Goal: Task Accomplishment & Management: Complete application form

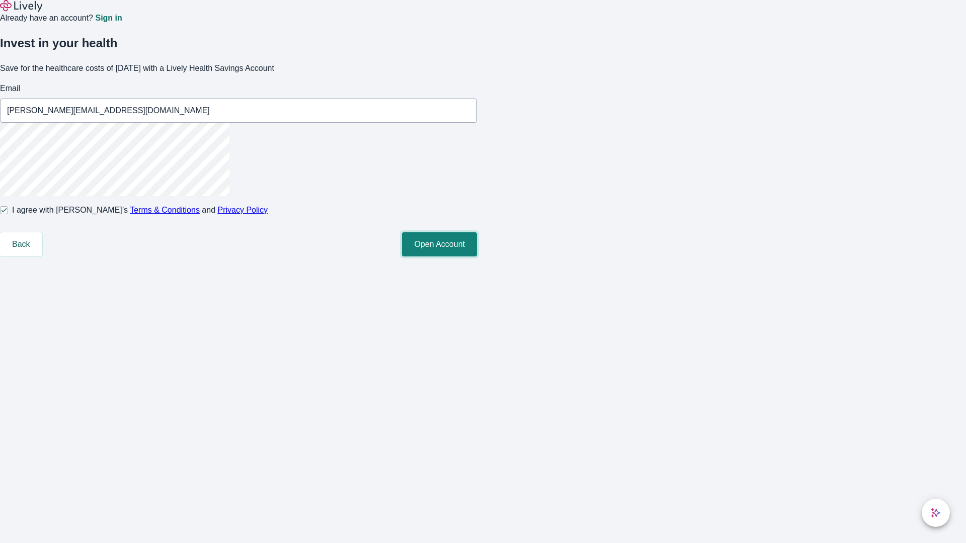
click at [477, 257] on button "Open Account" at bounding box center [439, 244] width 75 height 24
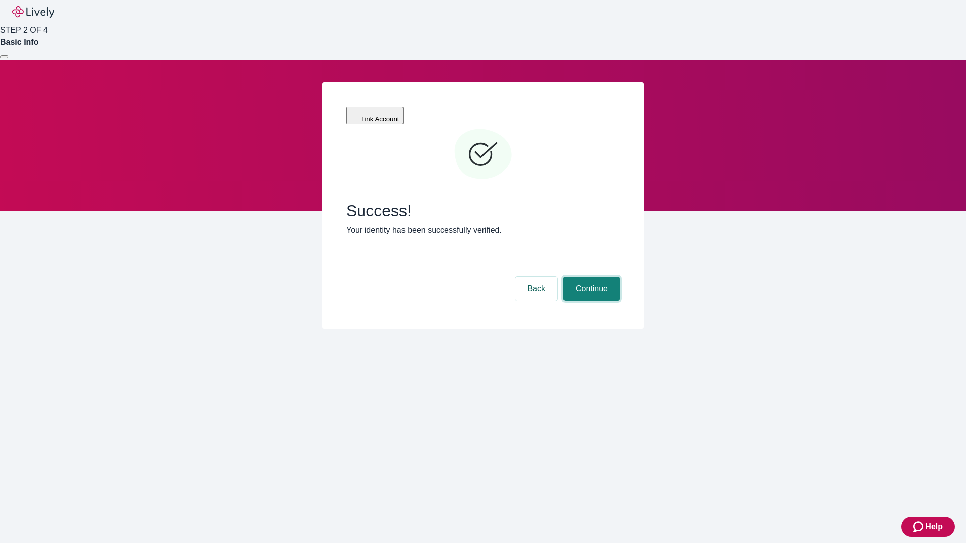
click at [590, 277] on button "Continue" at bounding box center [592, 289] width 56 height 24
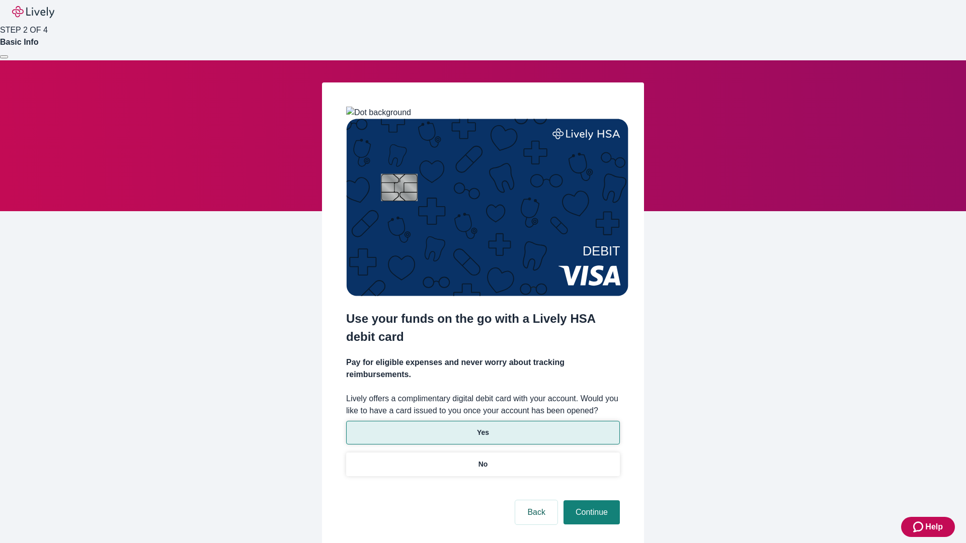
click at [483, 428] on p "Yes" at bounding box center [483, 433] width 12 height 11
click at [590, 501] on button "Continue" at bounding box center [592, 513] width 56 height 24
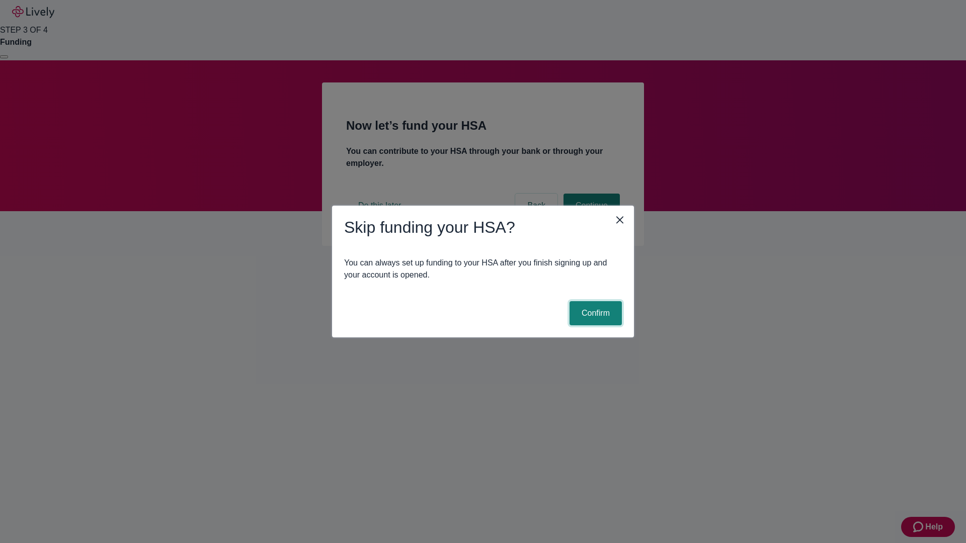
click at [594, 314] on button "Confirm" at bounding box center [596, 313] width 52 height 24
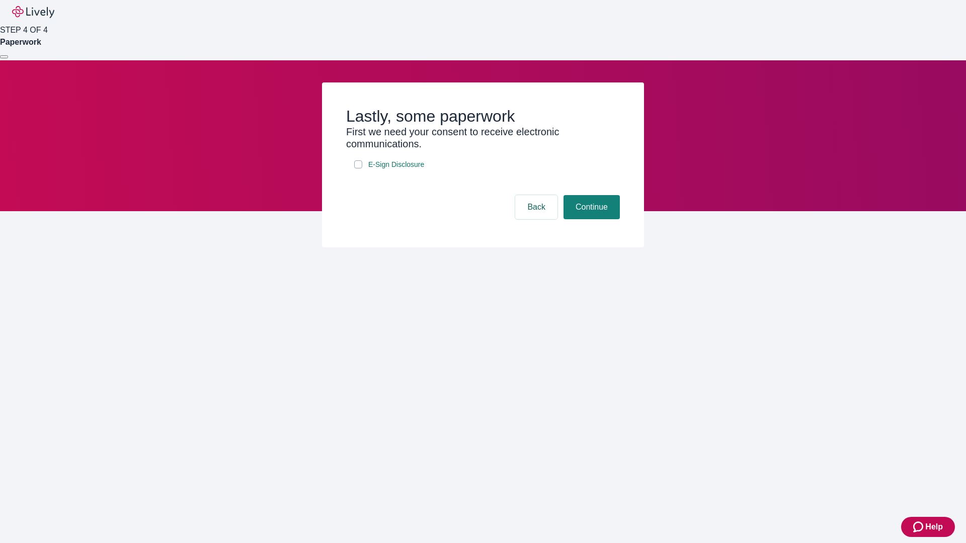
click at [358, 169] on input "E-Sign Disclosure" at bounding box center [358, 165] width 8 height 8
checkbox input "true"
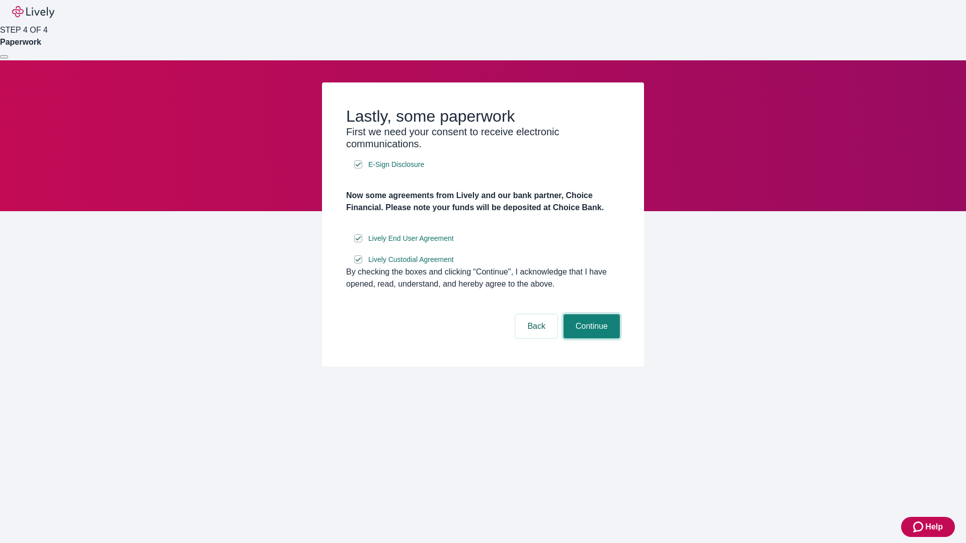
click at [590, 339] on button "Continue" at bounding box center [592, 327] width 56 height 24
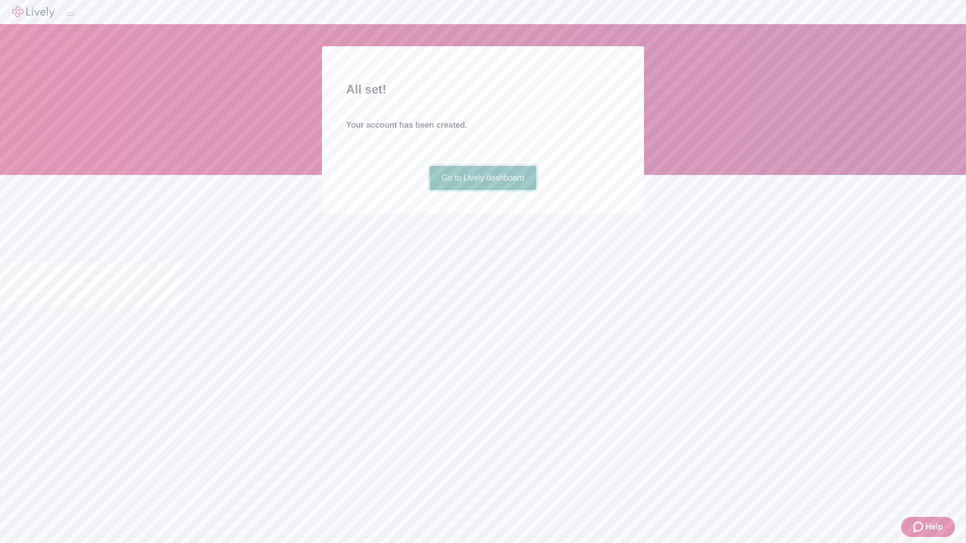
click at [483, 190] on link "Go to Lively dashboard" at bounding box center [483, 178] width 107 height 24
